Goal: Information Seeking & Learning: Learn about a topic

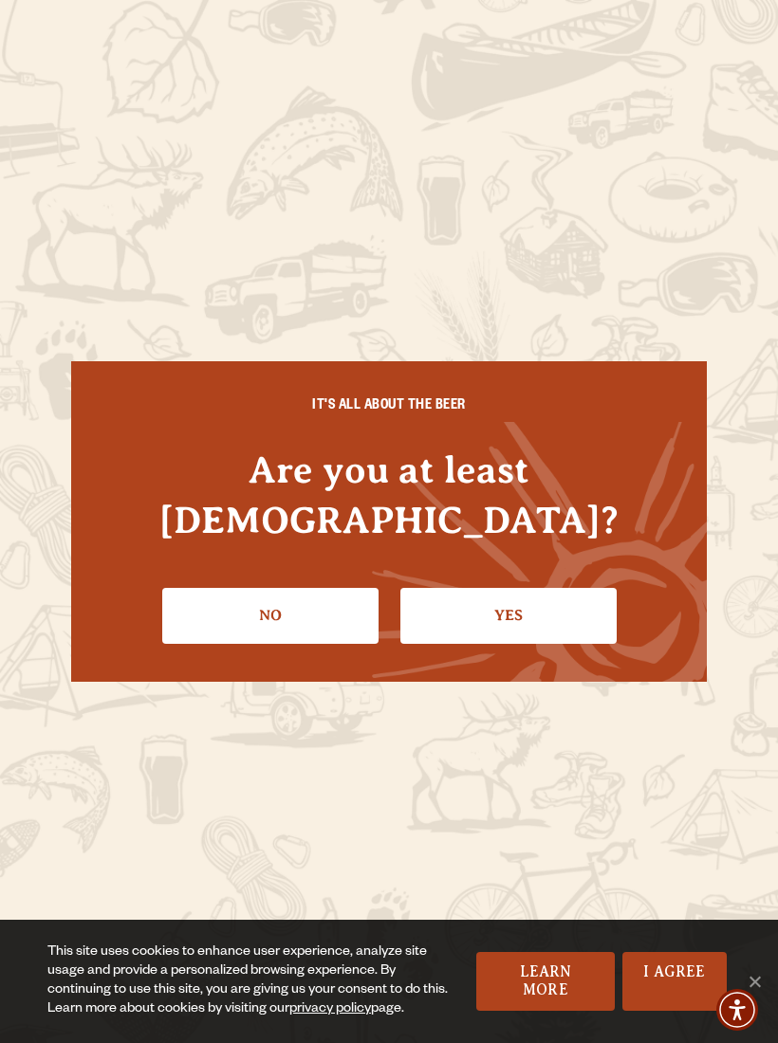
click at [518, 588] on link "Yes" at bounding box center [508, 615] width 216 height 55
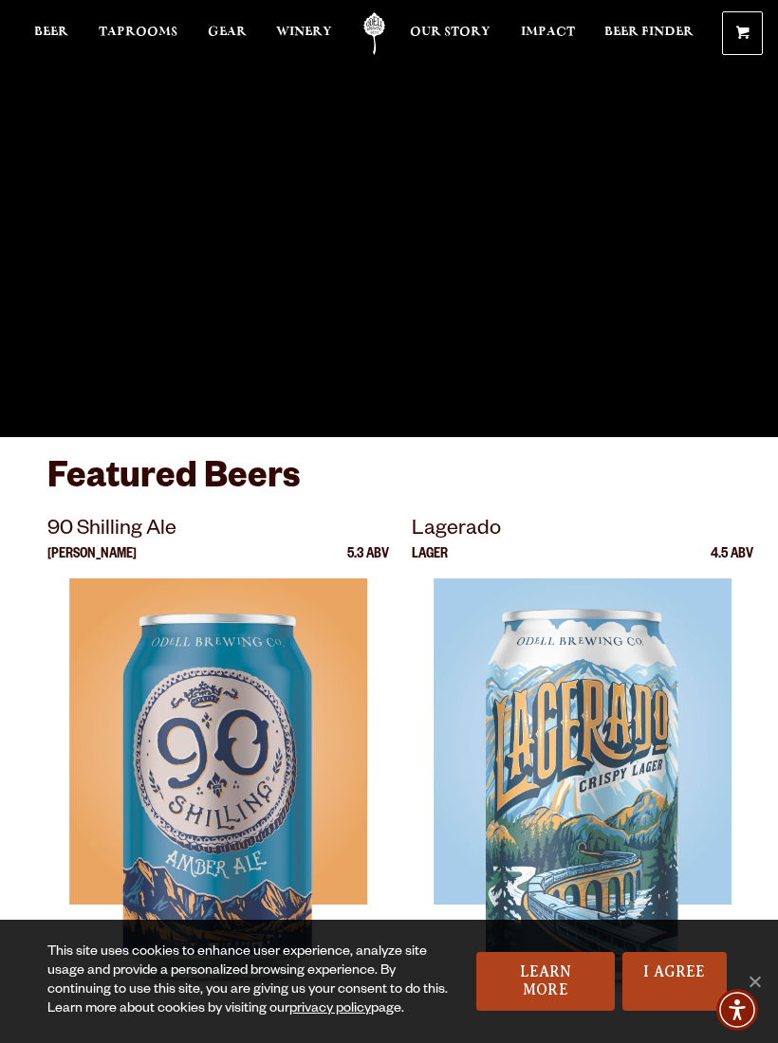
click at [46, 23] on link "Beer" at bounding box center [51, 33] width 34 height 43
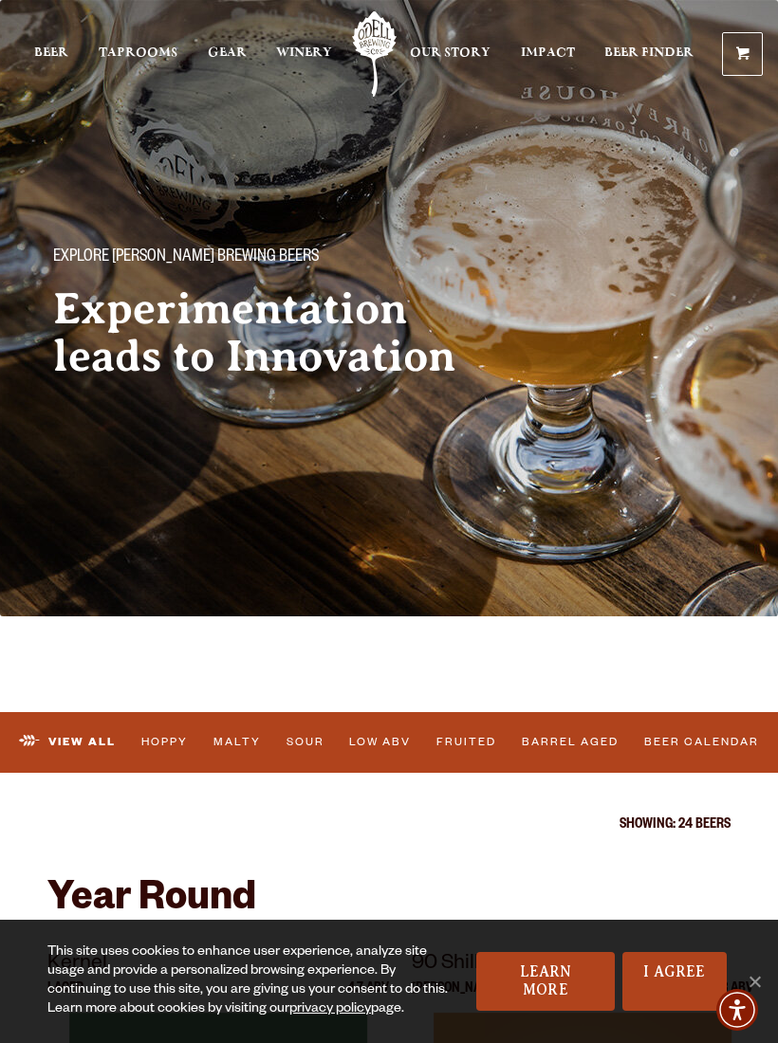
click at [138, 52] on span "Taprooms" at bounding box center [138, 53] width 79 height 15
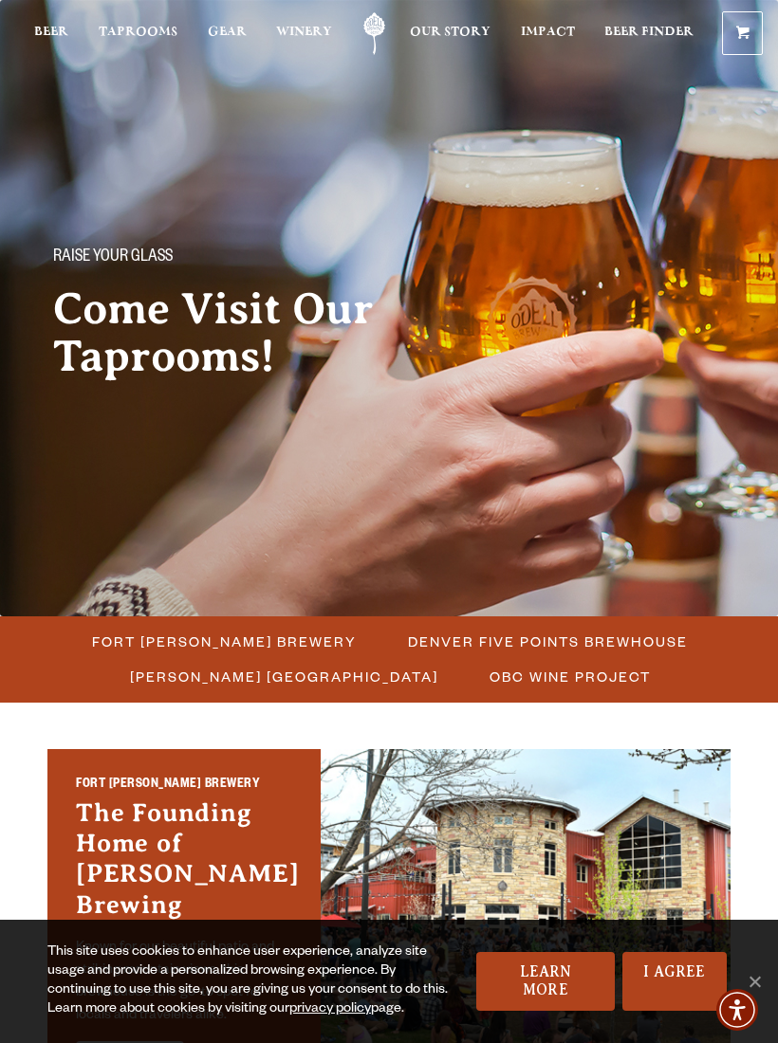
click at [212, 641] on span "Fort [PERSON_NAME] Brewery" at bounding box center [224, 642] width 265 height 28
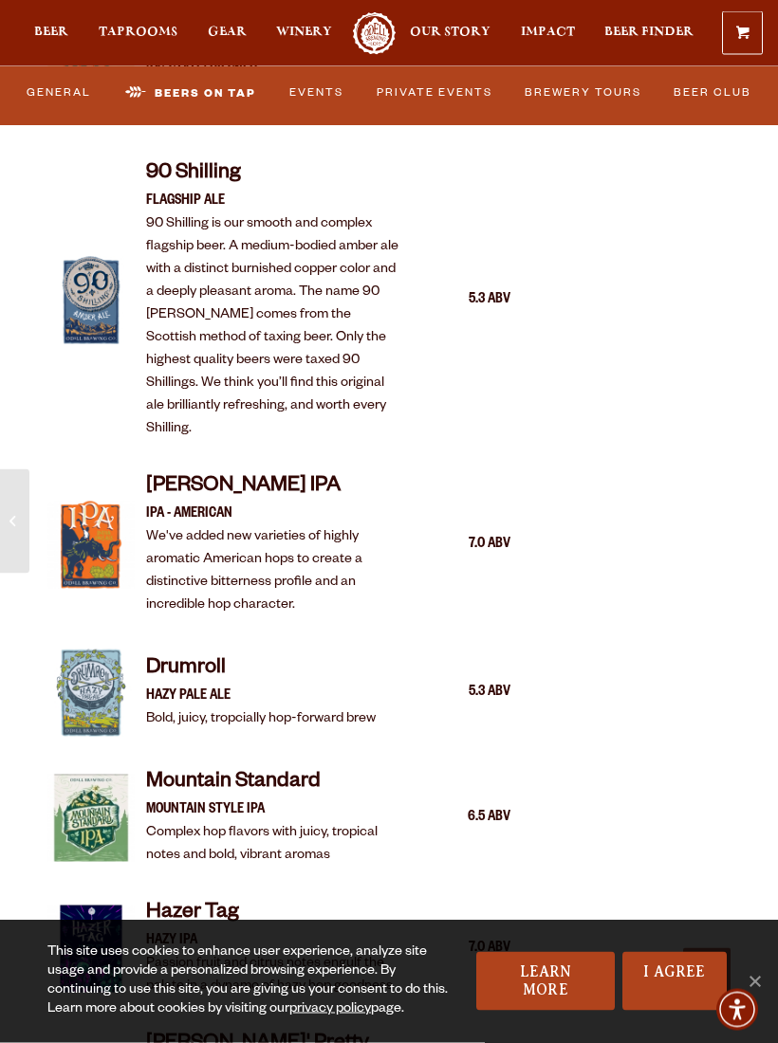
scroll to position [2050, 0]
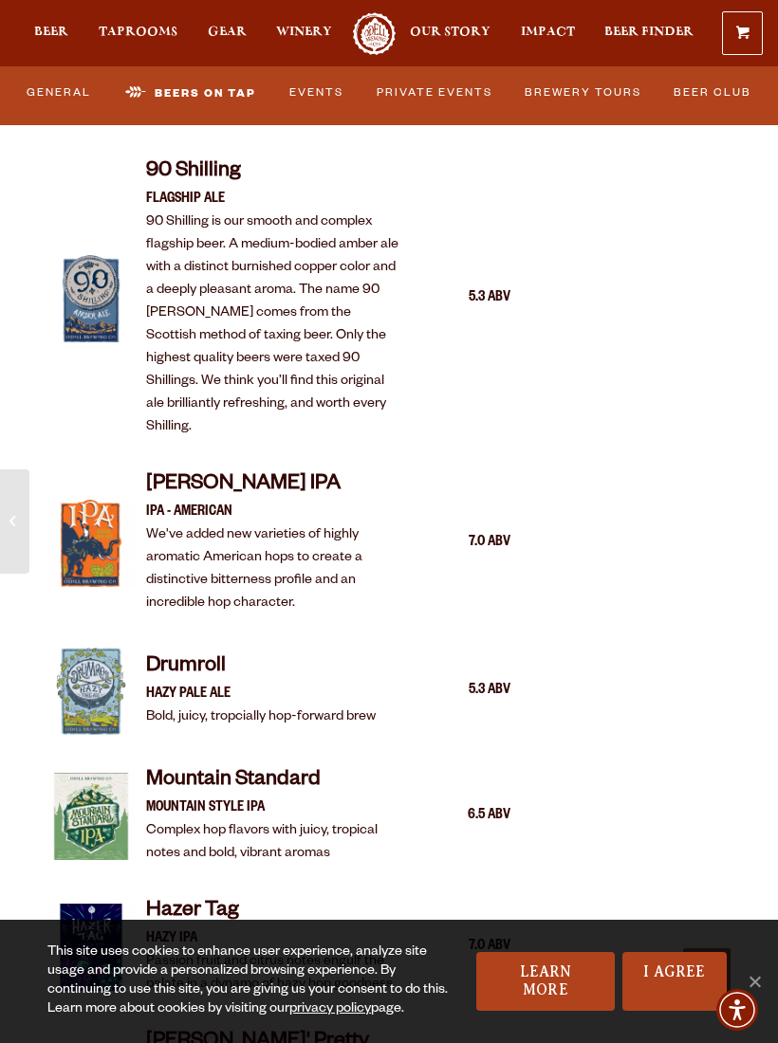
click at [683, 1000] on link "I Agree" at bounding box center [674, 981] width 104 height 59
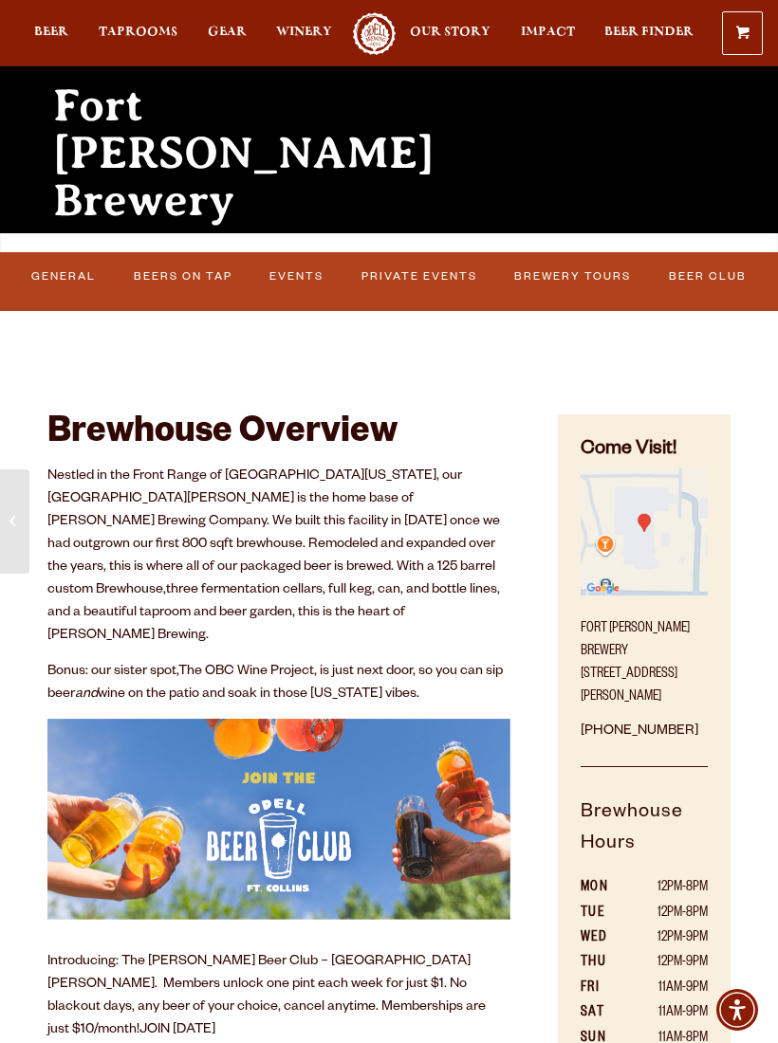
scroll to position [203, 0]
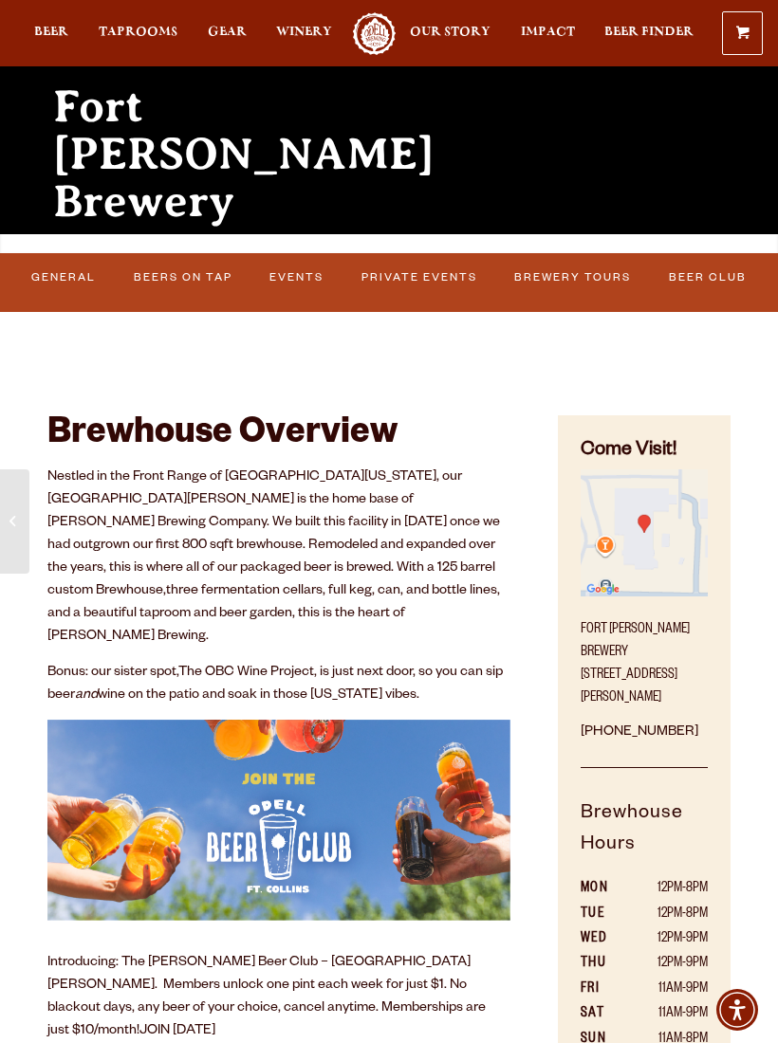
click at [585, 286] on link "Brewery Tours" at bounding box center [572, 278] width 129 height 40
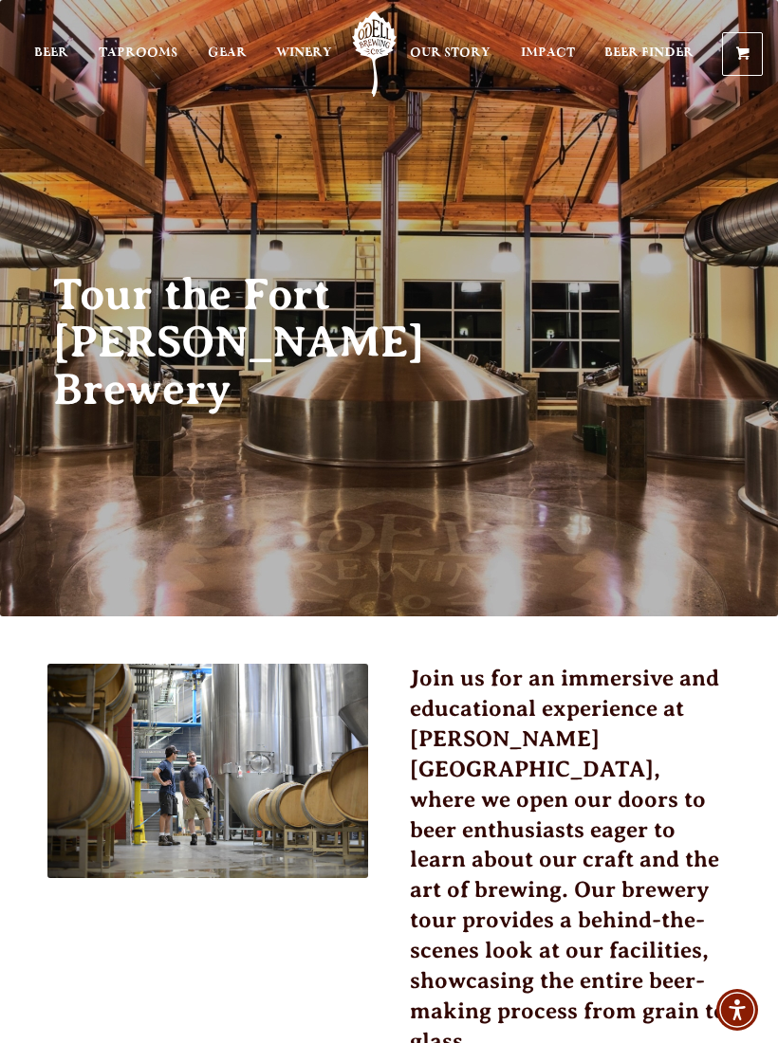
click at [438, 41] on link "Our Story" at bounding box center [450, 53] width 81 height 85
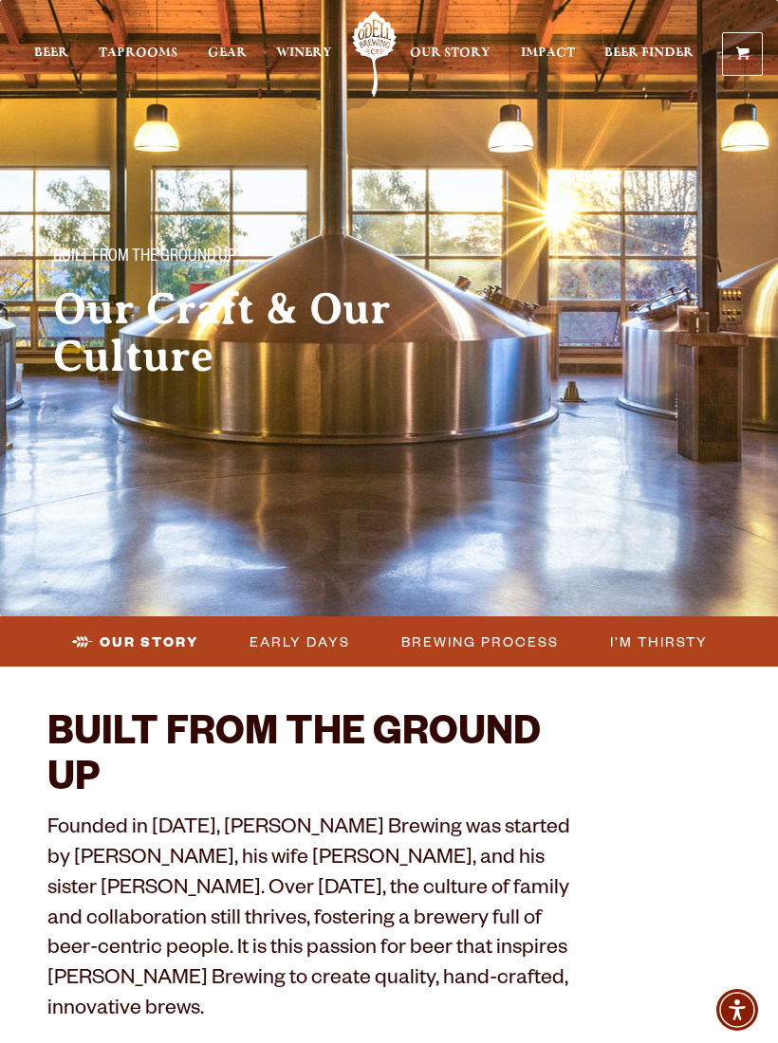
click at [55, 49] on span "Beer" at bounding box center [51, 53] width 34 height 15
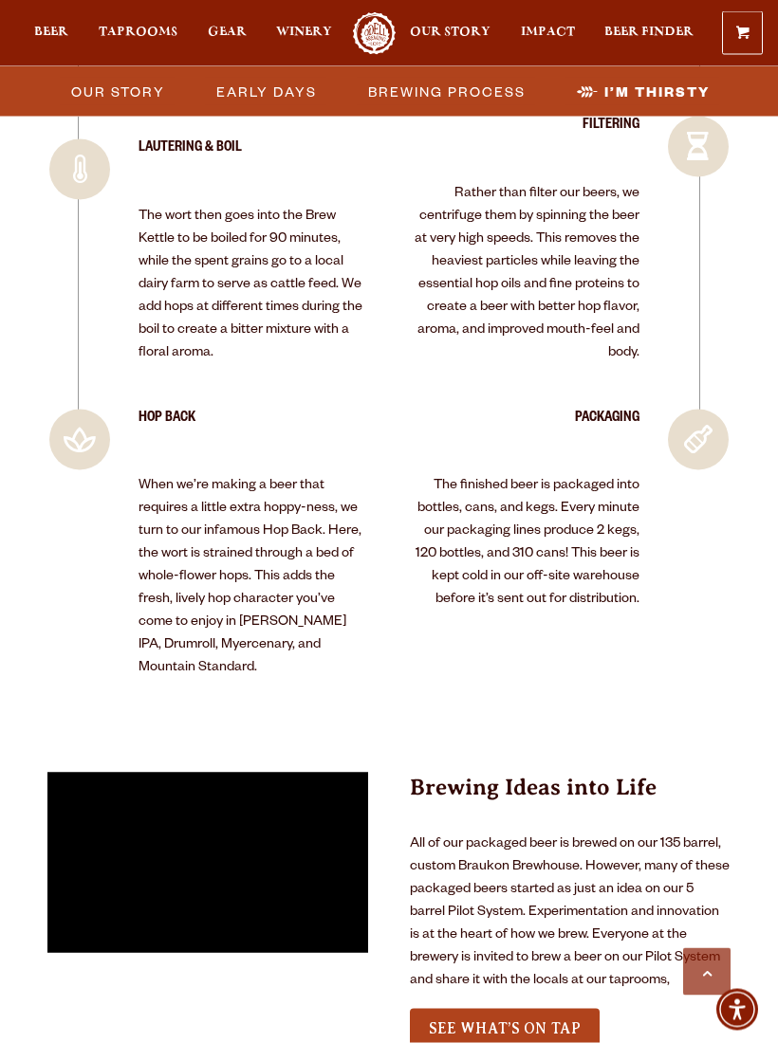
scroll to position [5168, 0]
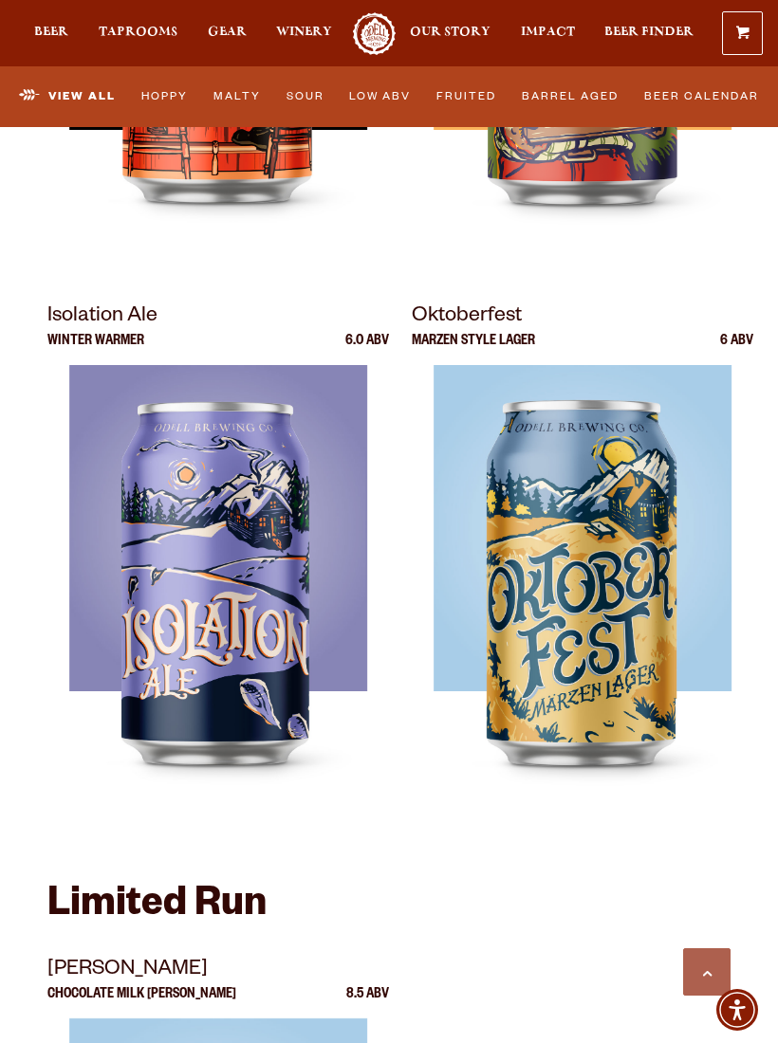
scroll to position [4686, 0]
